Goal: Check status: Check status

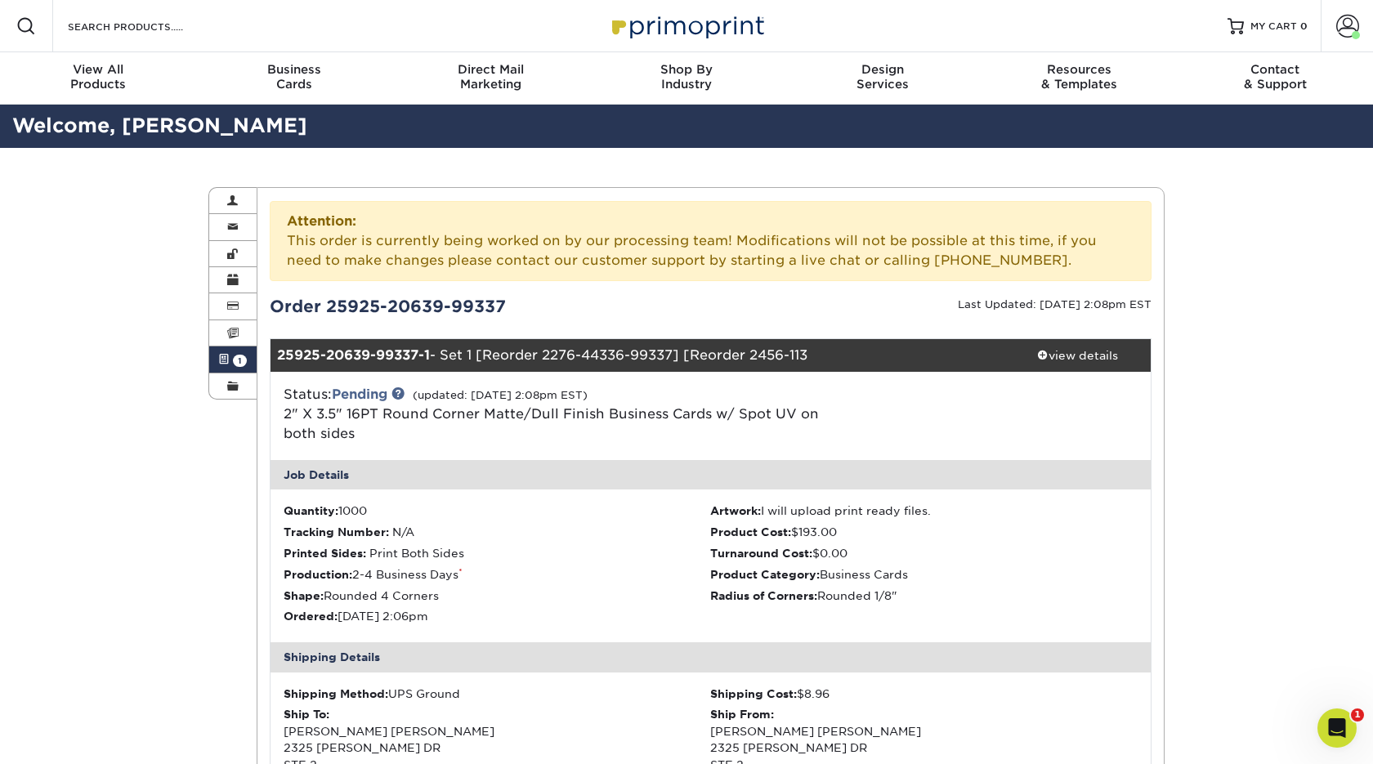
click at [223, 365] on span at bounding box center [223, 359] width 11 height 13
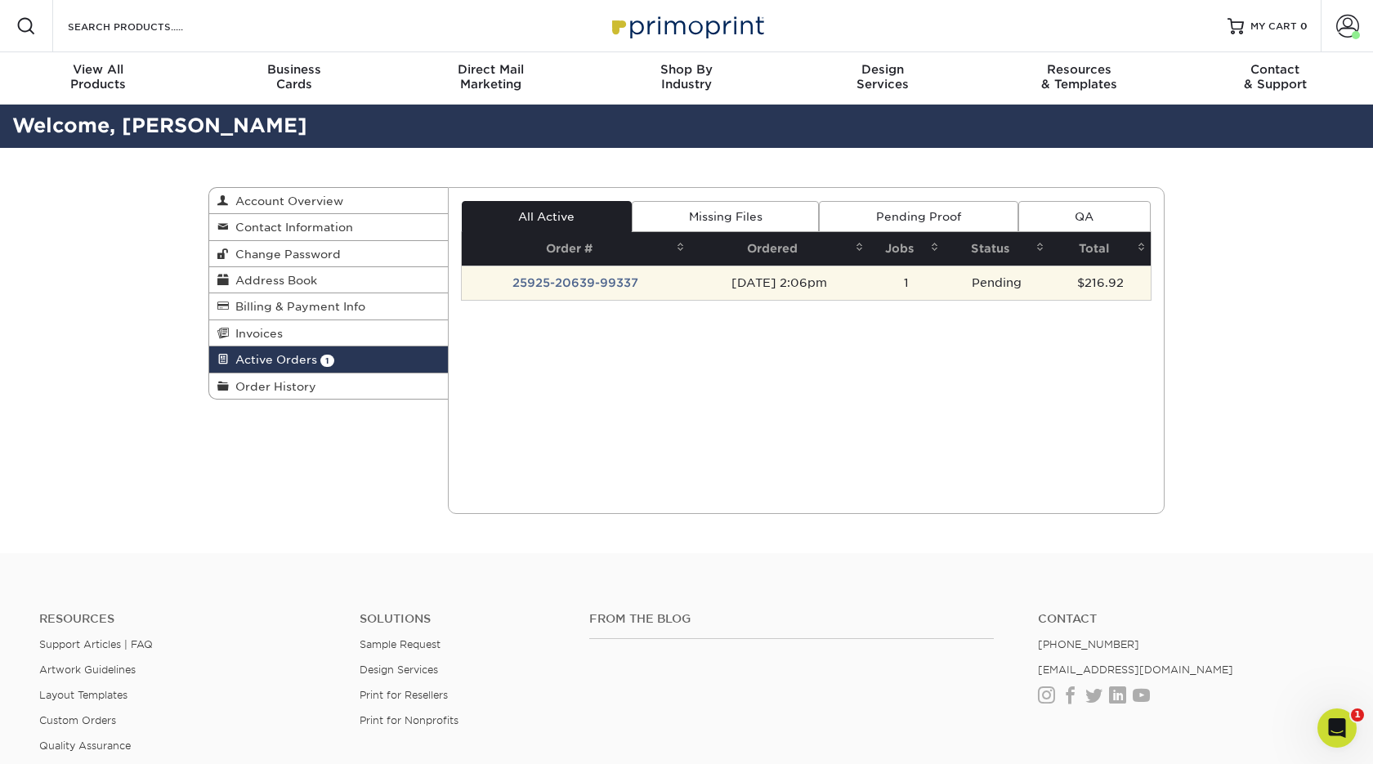
click at [696, 278] on td "[DATE] 2:06pm" at bounding box center [780, 283] width 180 height 34
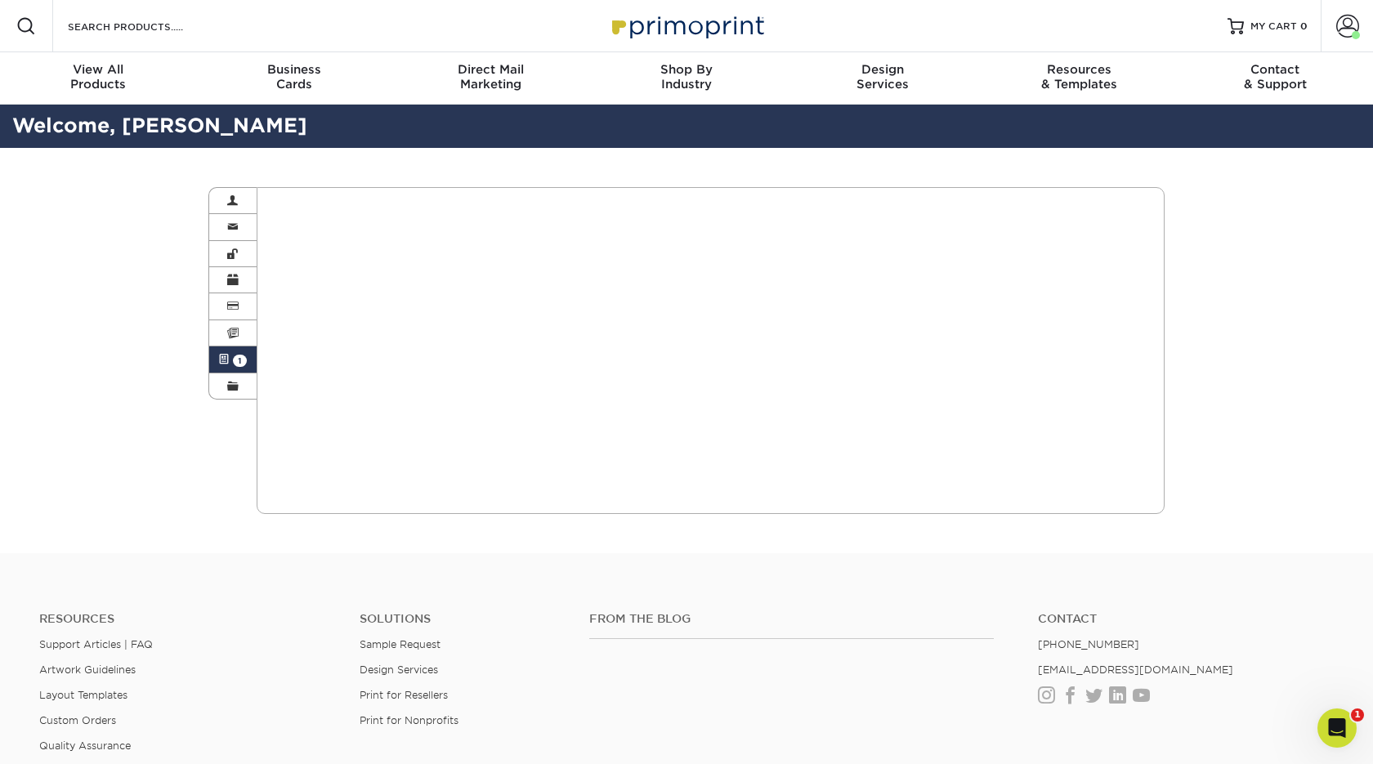
click at [243, 363] on span "1" at bounding box center [240, 361] width 14 height 12
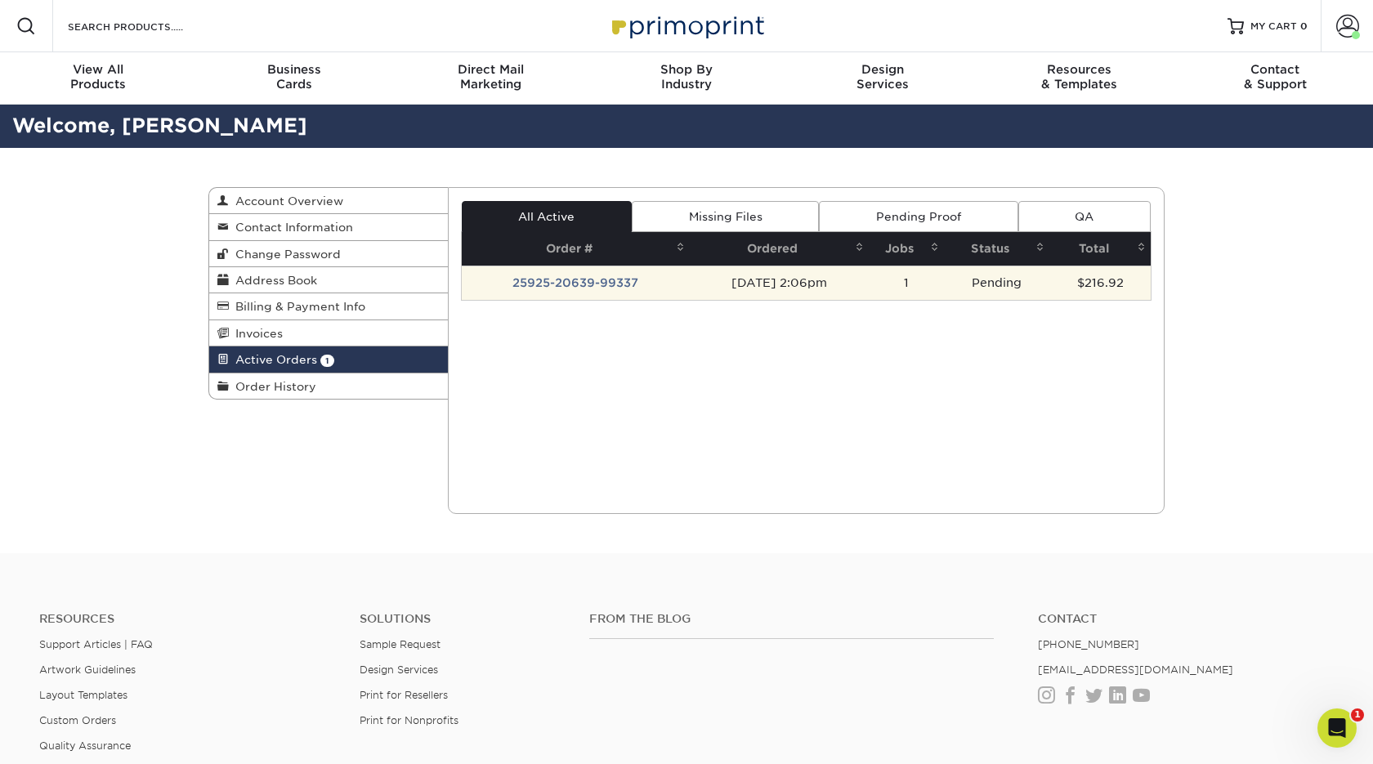
click at [786, 276] on td "[DATE] 2:06pm" at bounding box center [780, 283] width 180 height 34
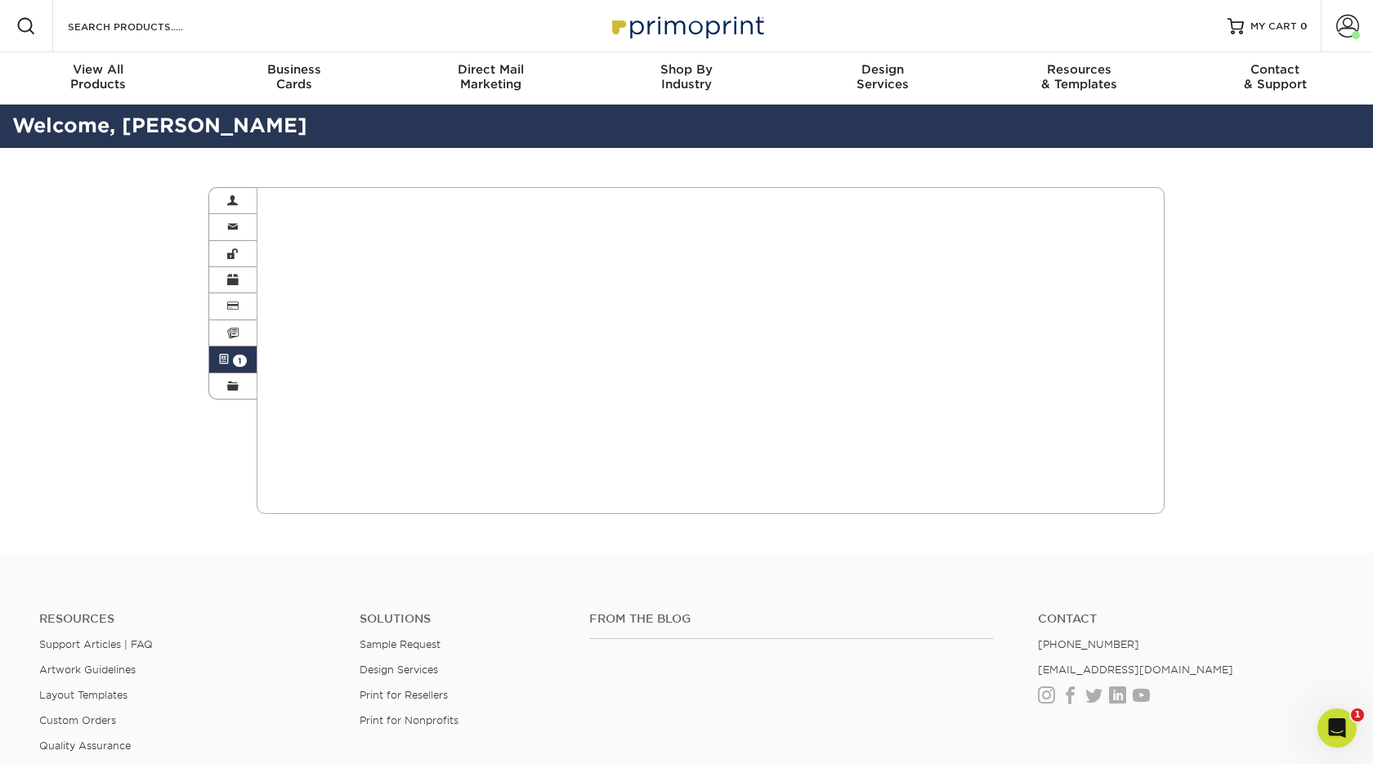
click at [221, 363] on span at bounding box center [223, 359] width 11 height 13
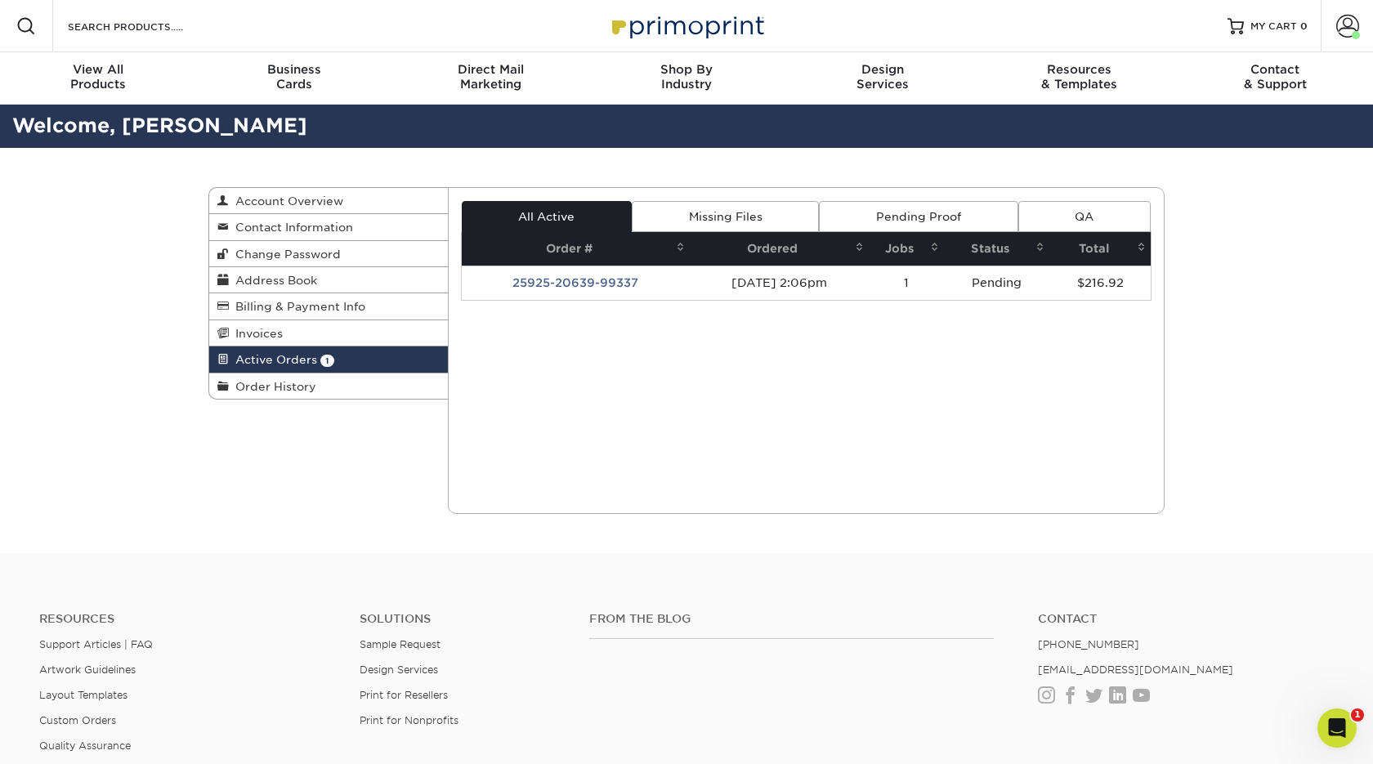
click at [742, 223] on link "Missing Files" at bounding box center [725, 216] width 187 height 31
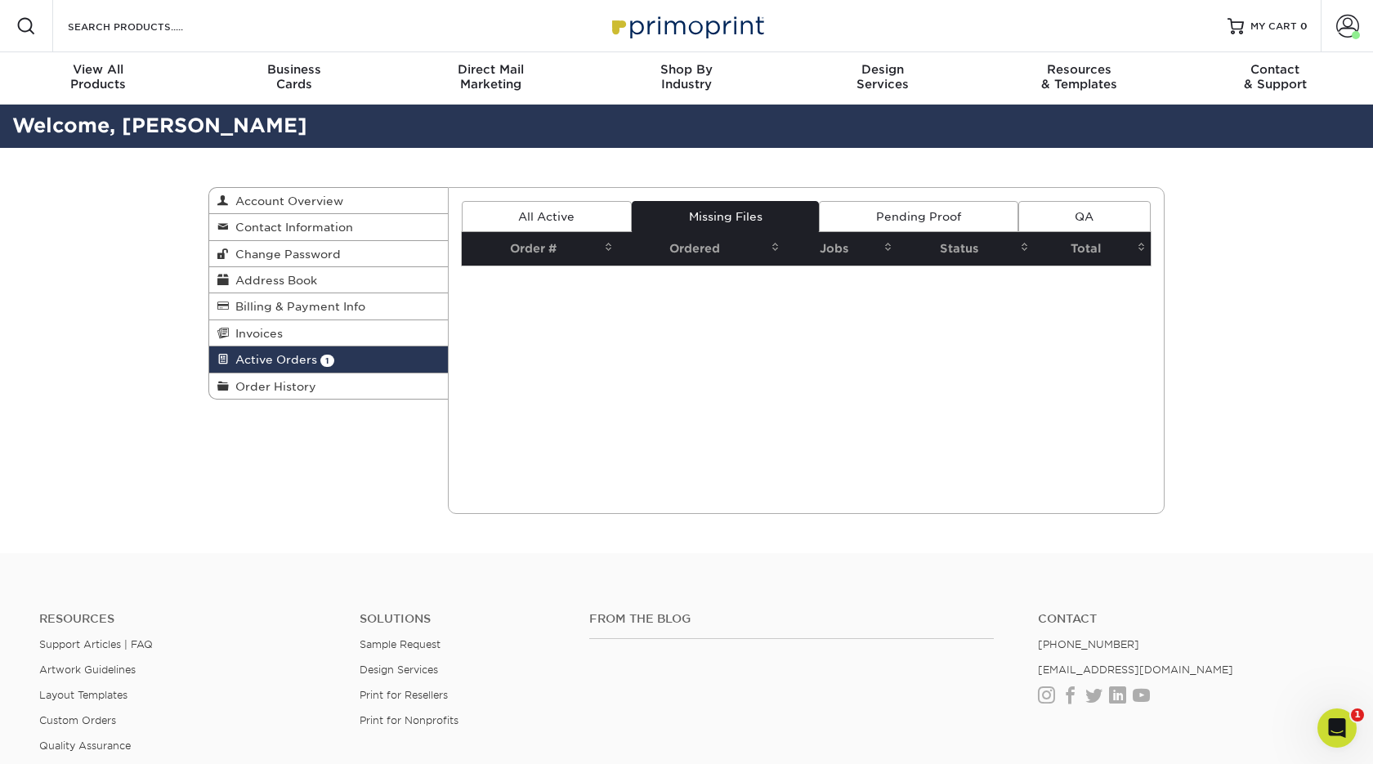
click at [589, 209] on link "All Active" at bounding box center [547, 216] width 170 height 31
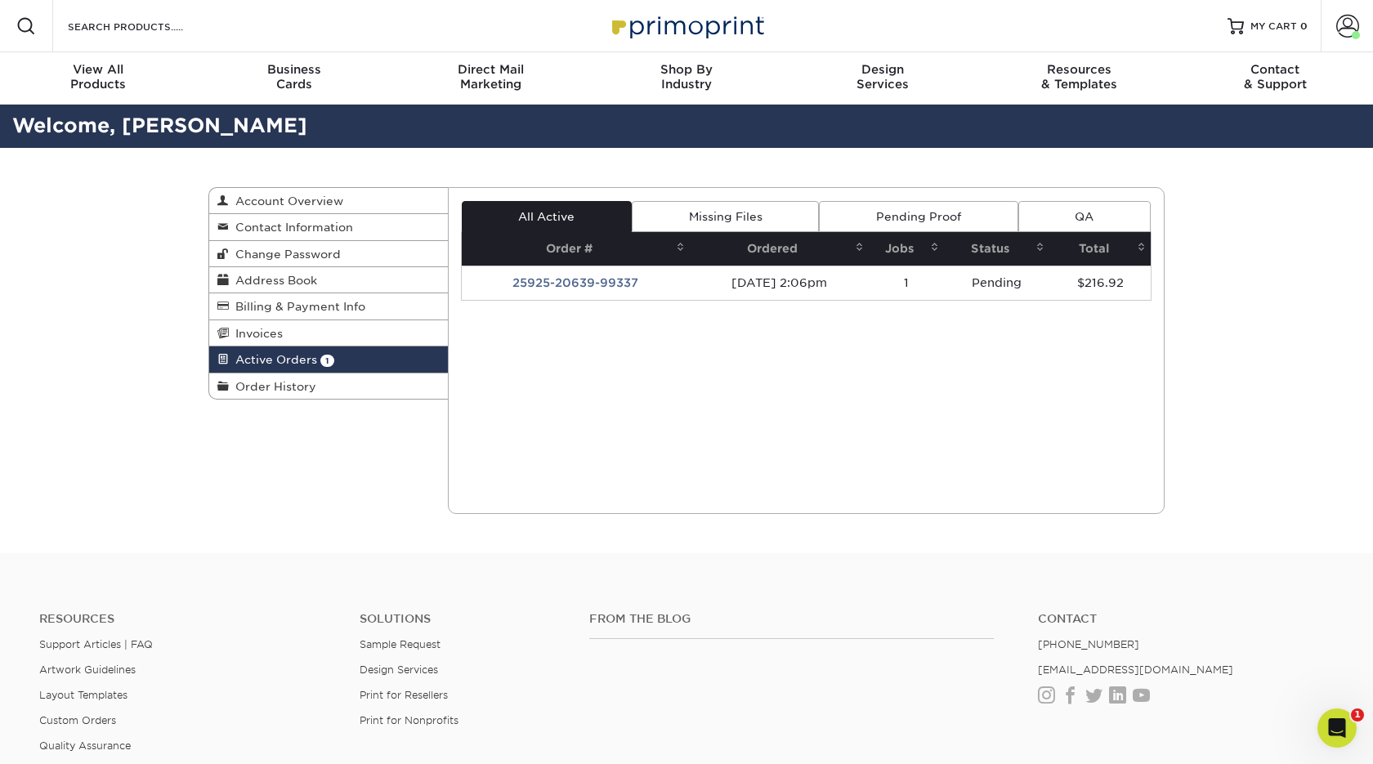
click at [891, 201] on link "Pending Proof" at bounding box center [918, 216] width 199 height 31
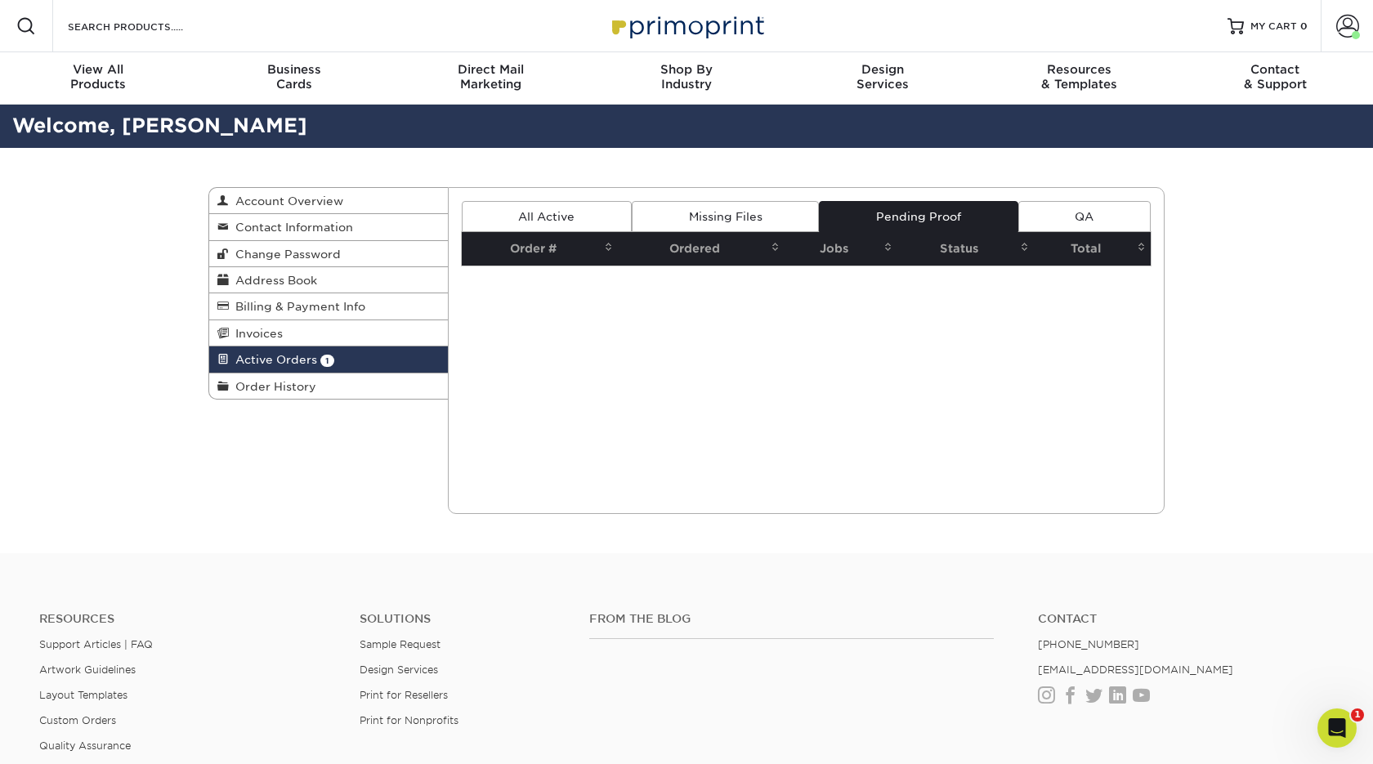
click at [1034, 208] on link "QA" at bounding box center [1085, 216] width 132 height 31
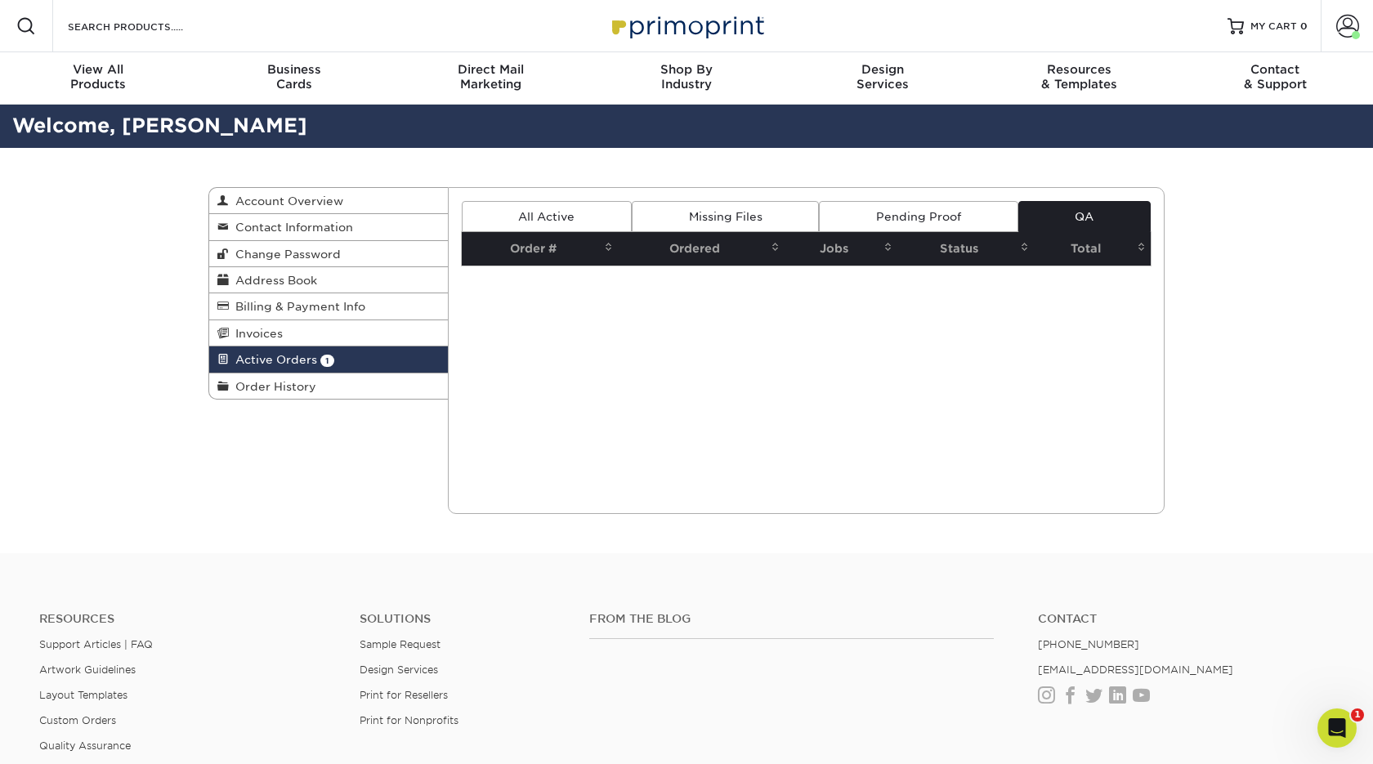
click at [709, 210] on link "Missing Files" at bounding box center [725, 216] width 187 height 31
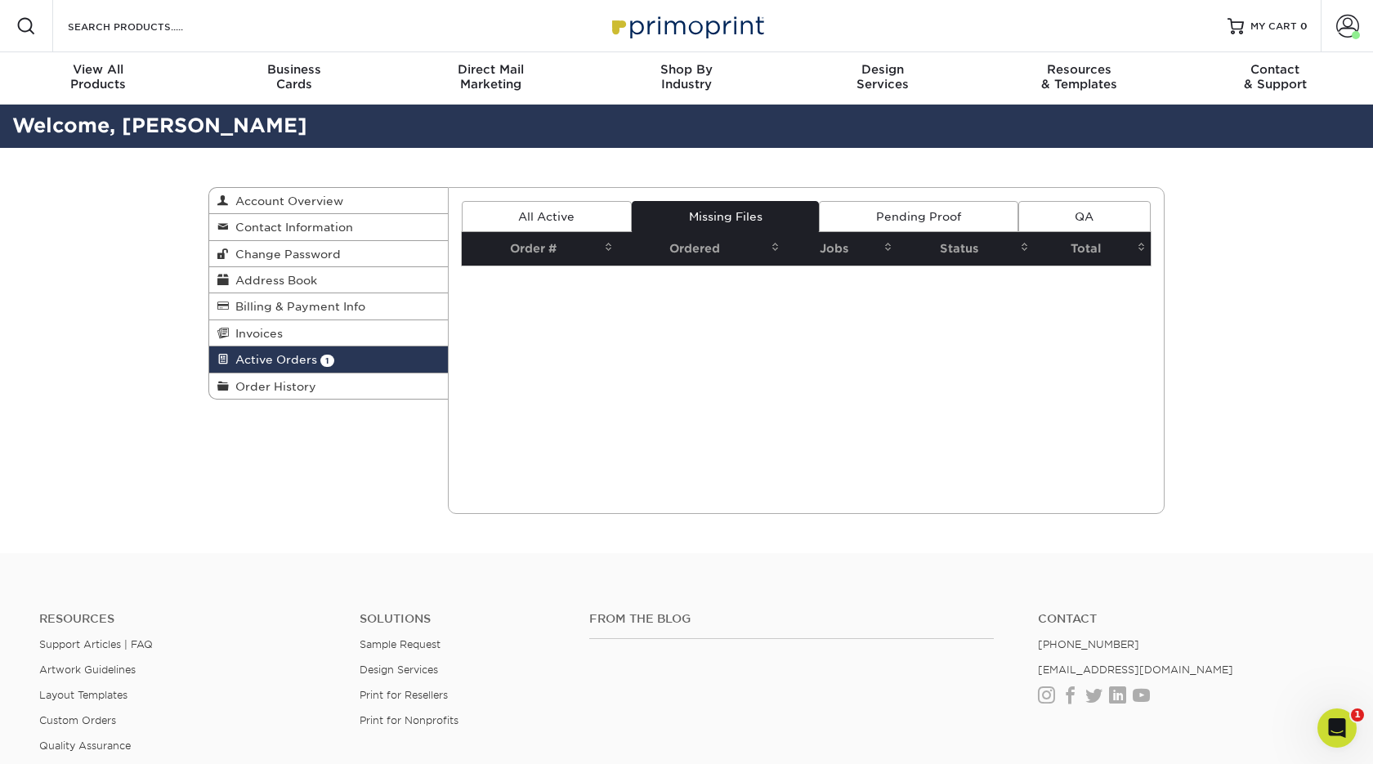
click at [531, 216] on link "All Active" at bounding box center [547, 216] width 170 height 31
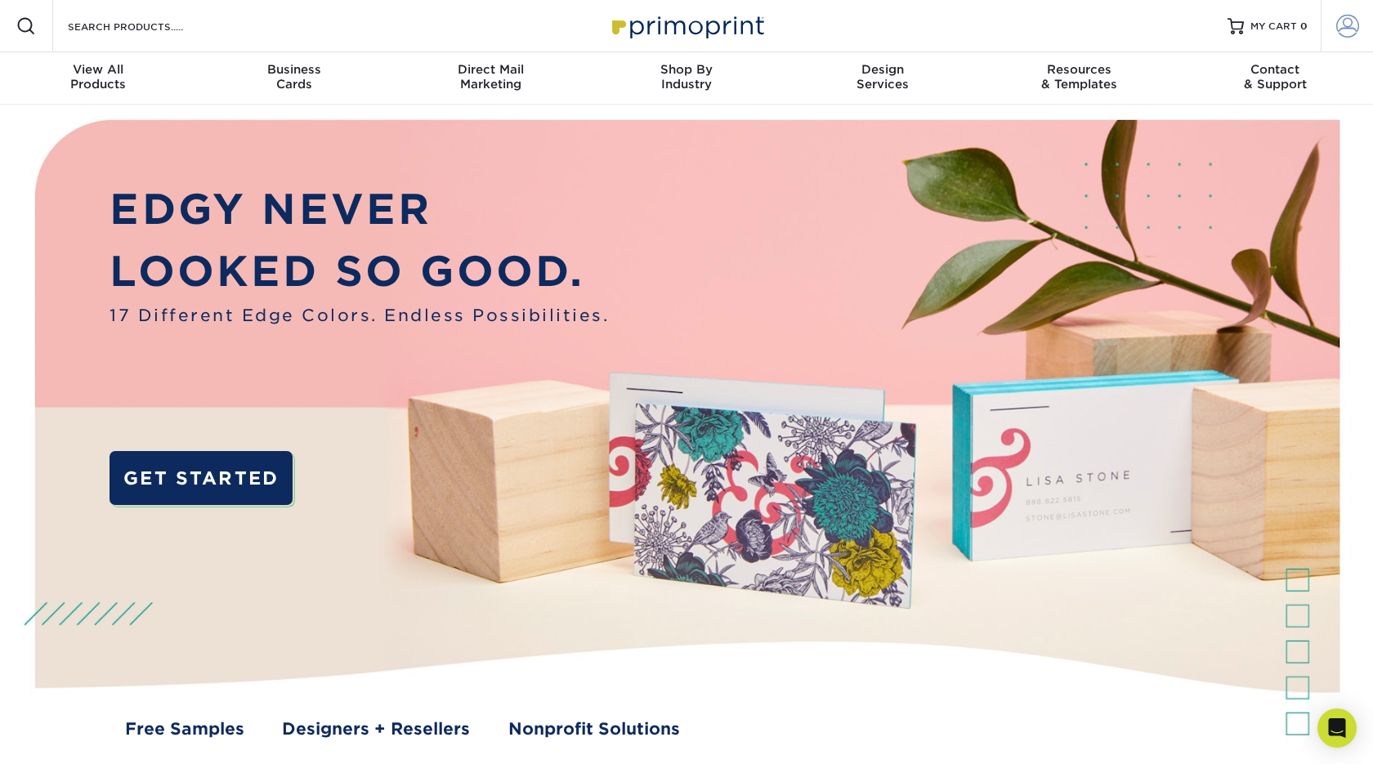
click at [1346, 26] on span at bounding box center [1348, 26] width 23 height 23
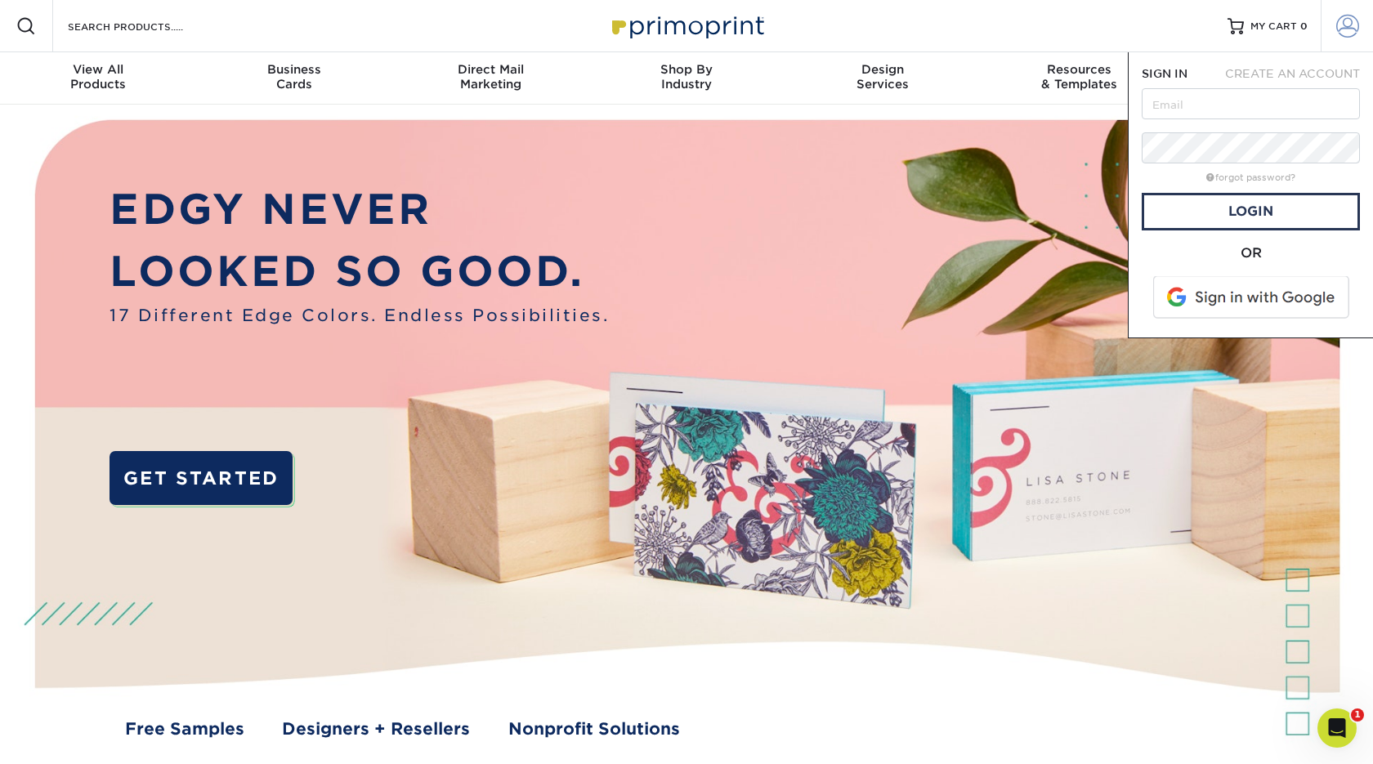
click at [1344, 11] on link "Account" at bounding box center [1347, 26] width 52 height 52
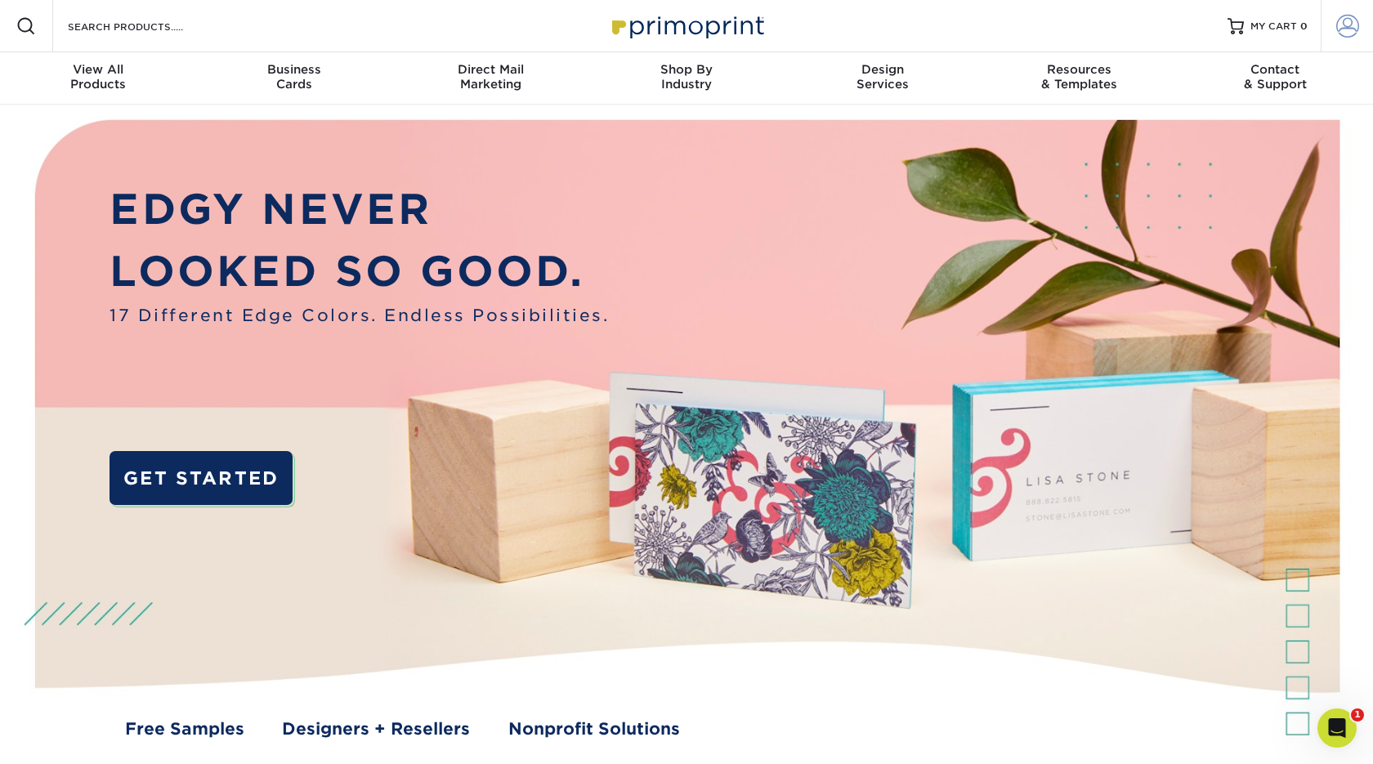
click at [1344, 11] on link "Account" at bounding box center [1347, 26] width 52 height 52
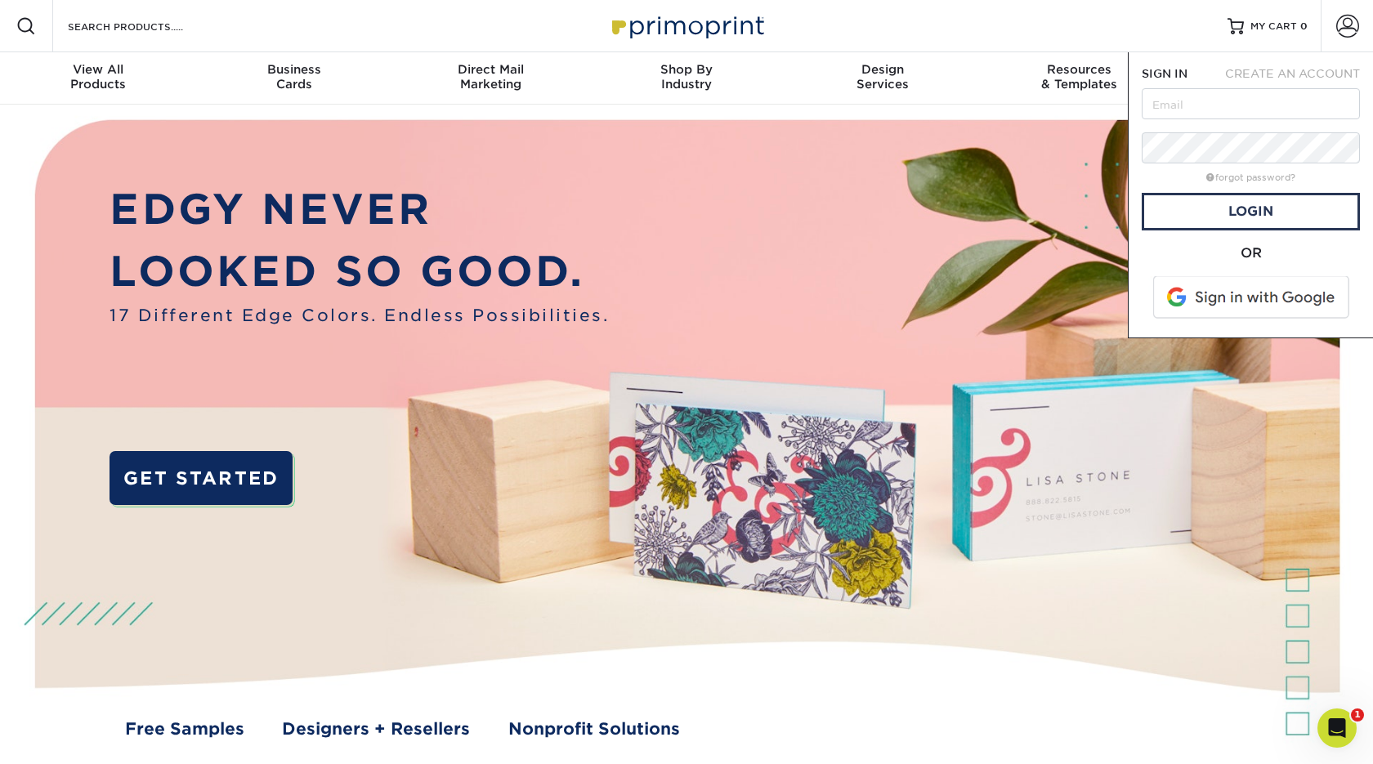
click at [1255, 309] on span at bounding box center [1253, 297] width 208 height 43
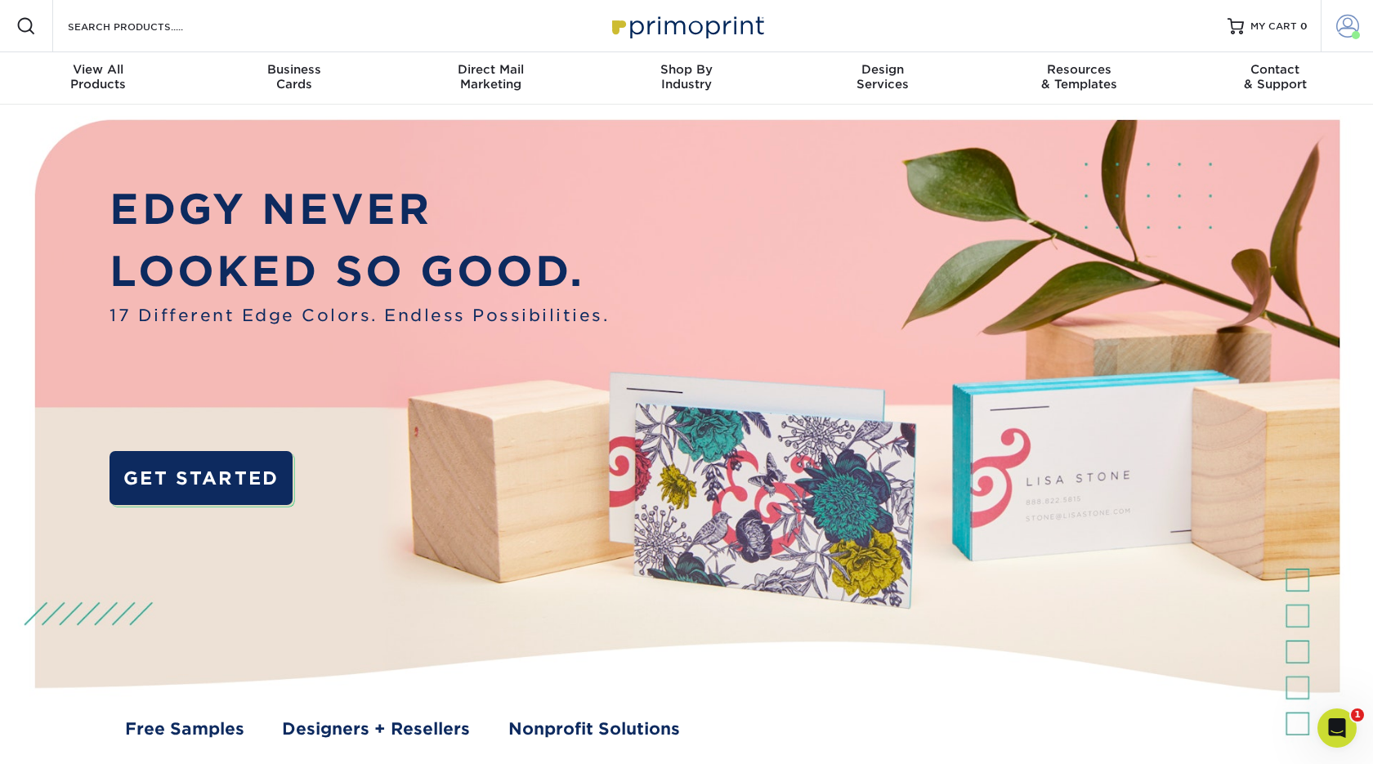
click at [1346, 25] on span at bounding box center [1348, 26] width 23 height 23
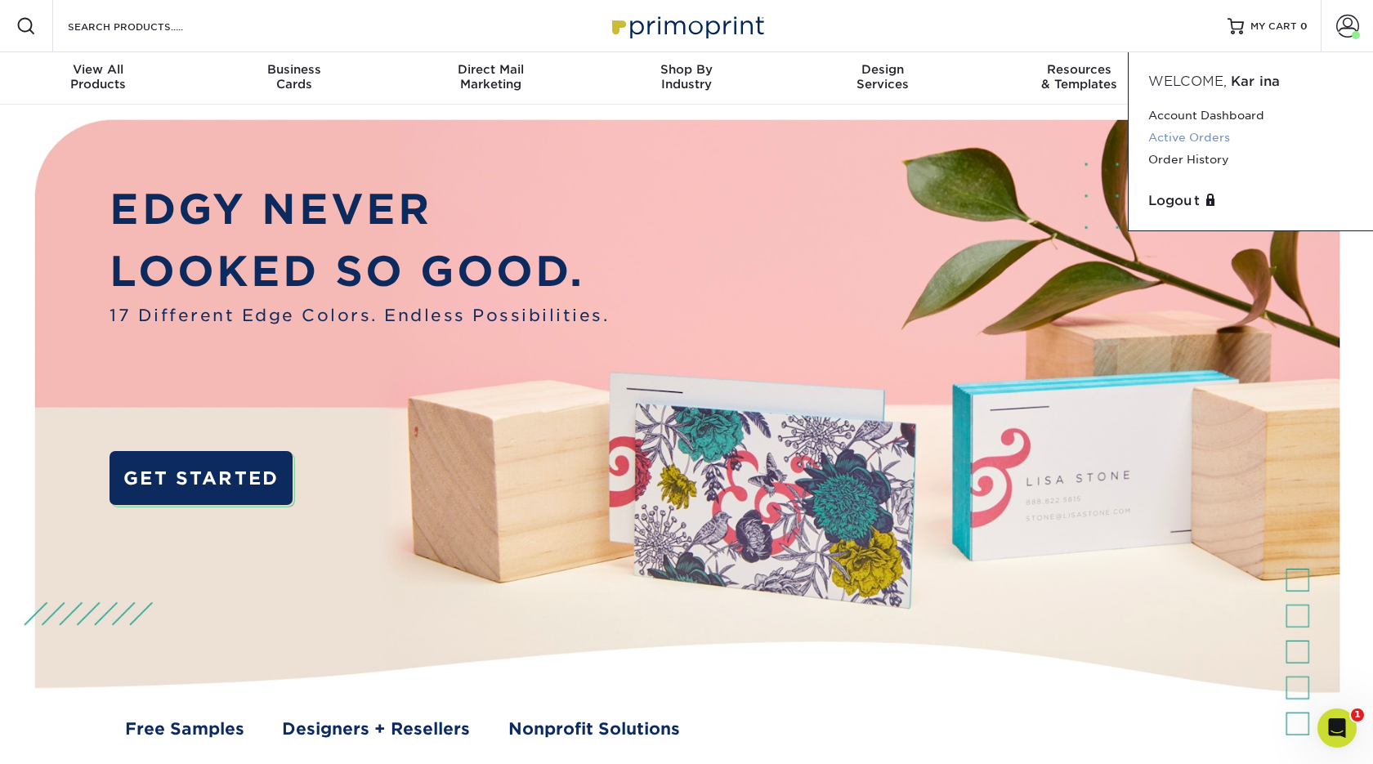
click at [1168, 137] on link "Active Orders" at bounding box center [1251, 138] width 205 height 22
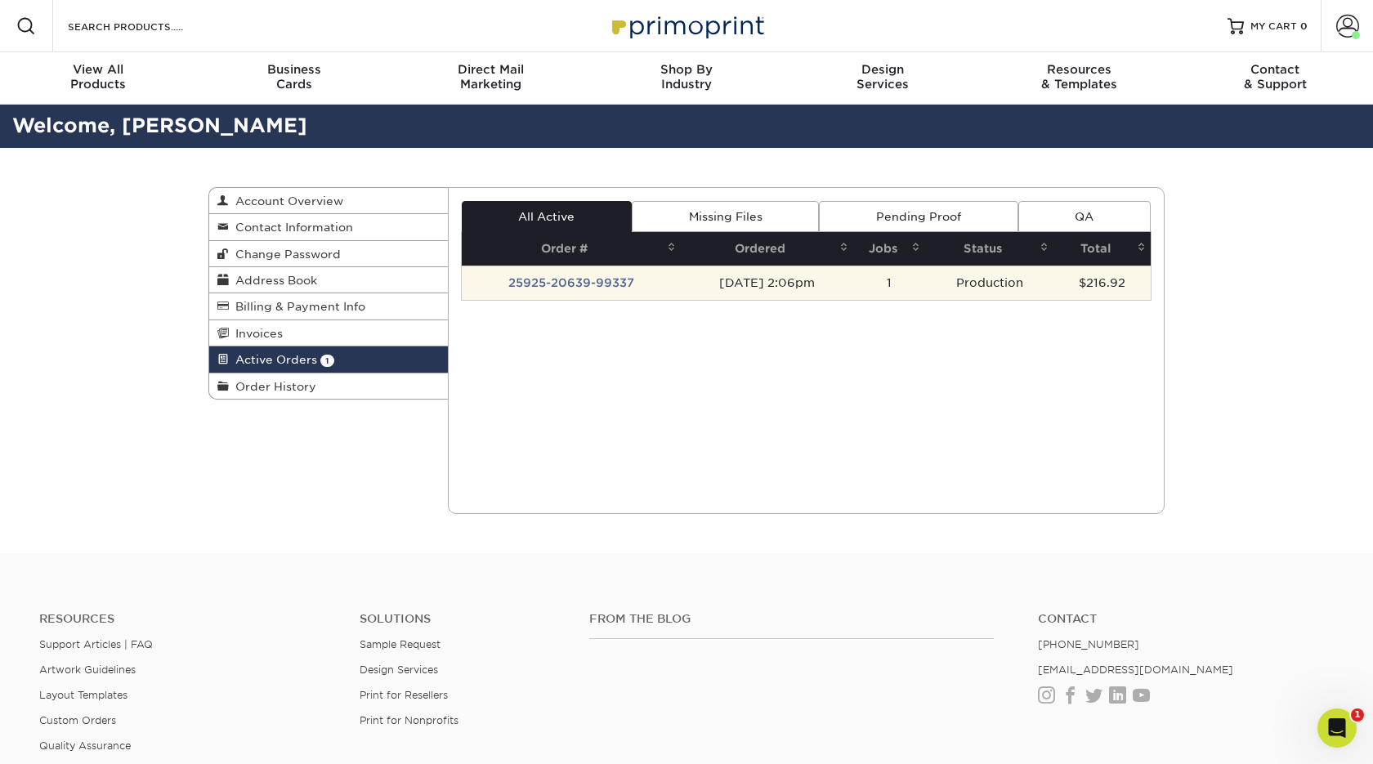
click at [648, 272] on td "25925-20639-99337" at bounding box center [571, 283] width 219 height 34
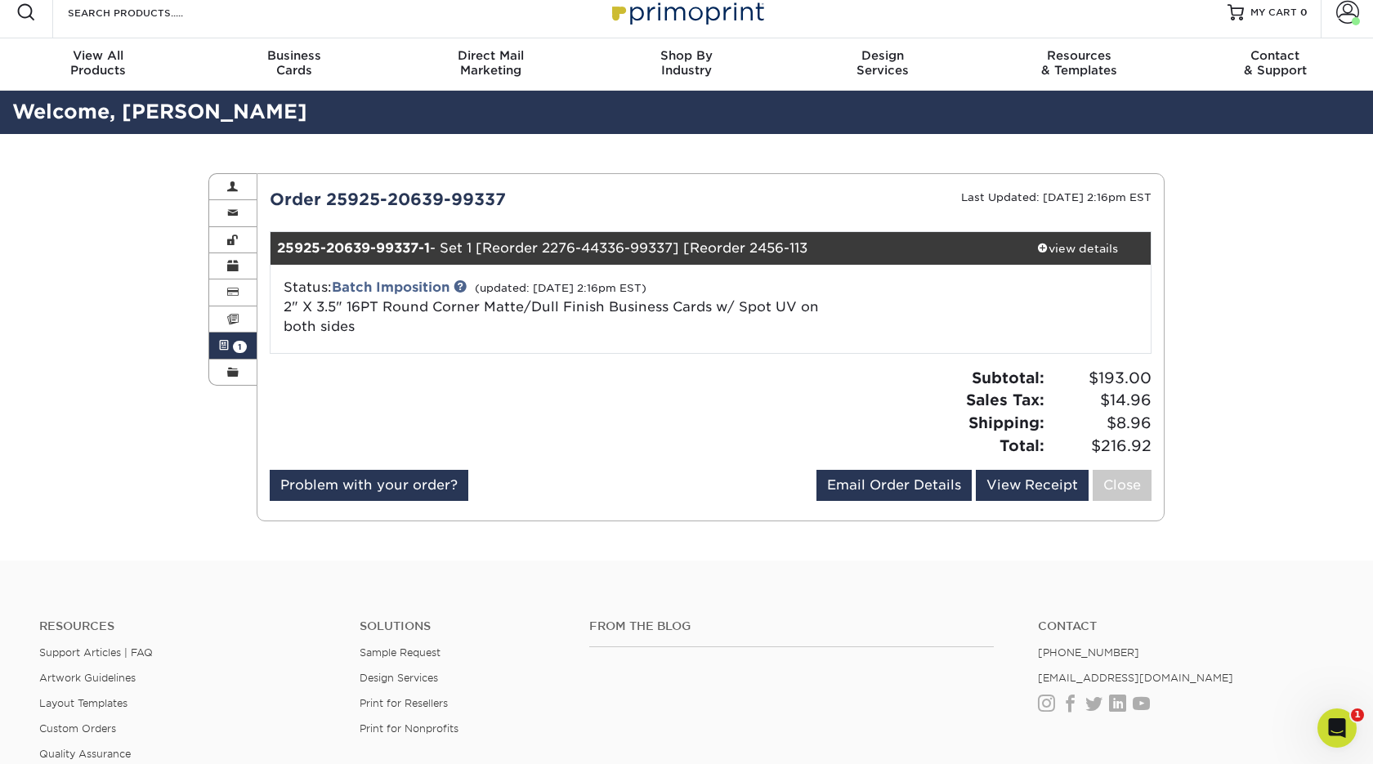
scroll to position [16, 0]
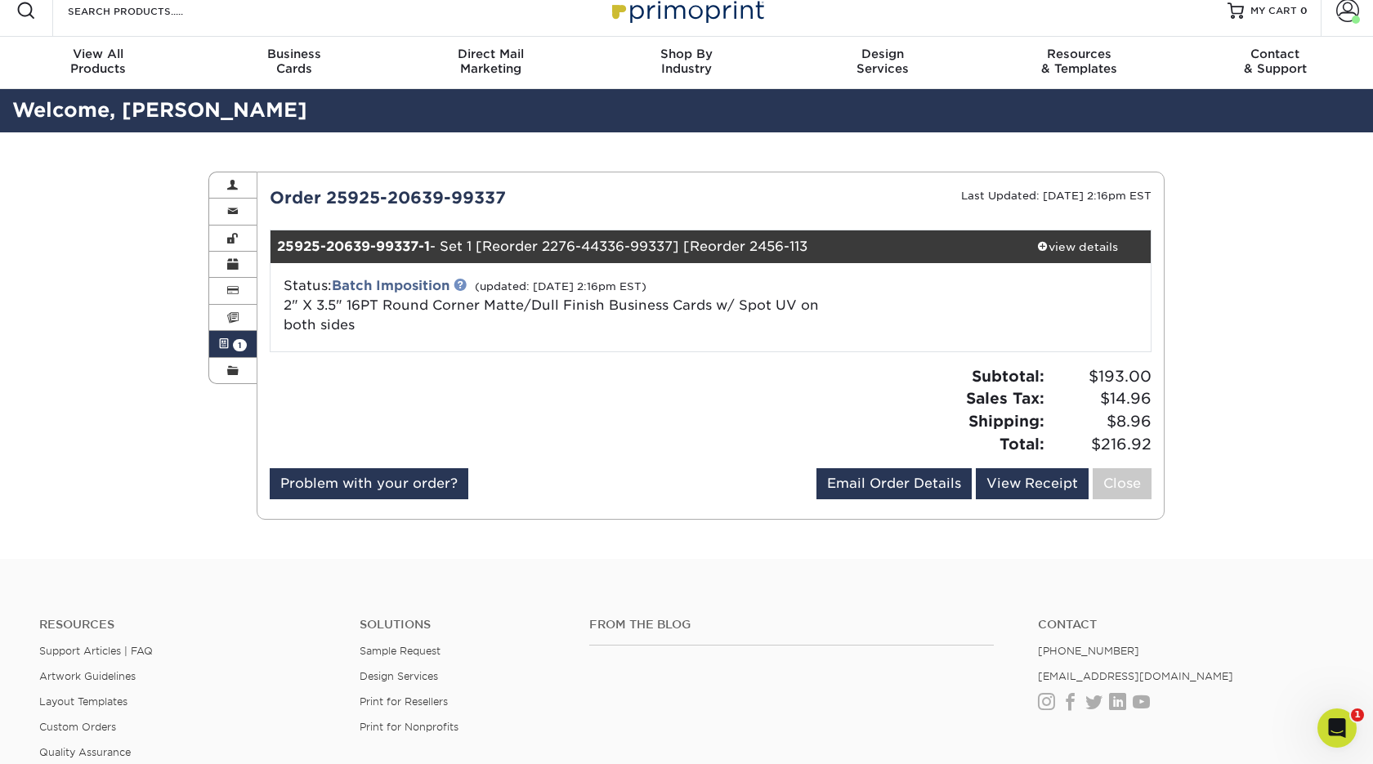
click at [464, 285] on link at bounding box center [460, 284] width 13 height 13
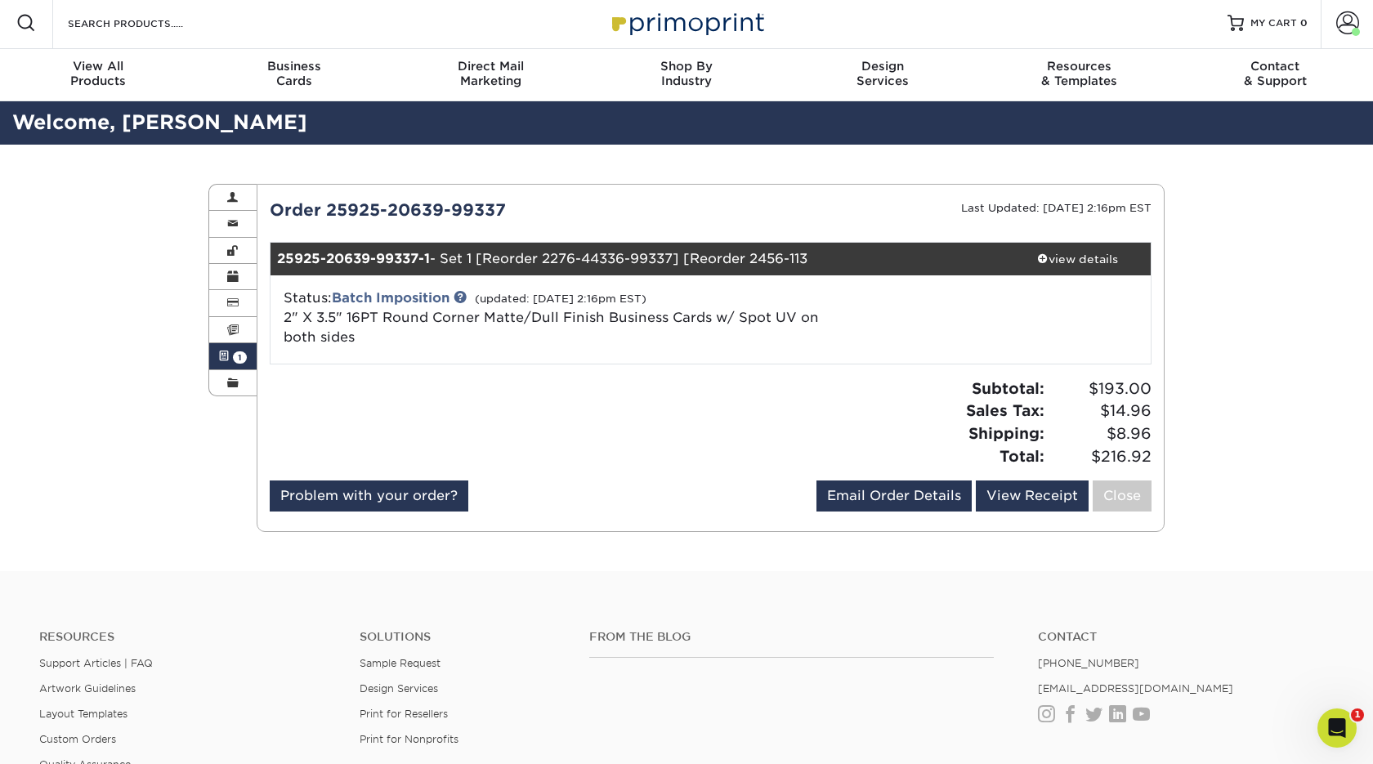
scroll to position [0, 0]
